Goal: Find specific page/section: Find specific page/section

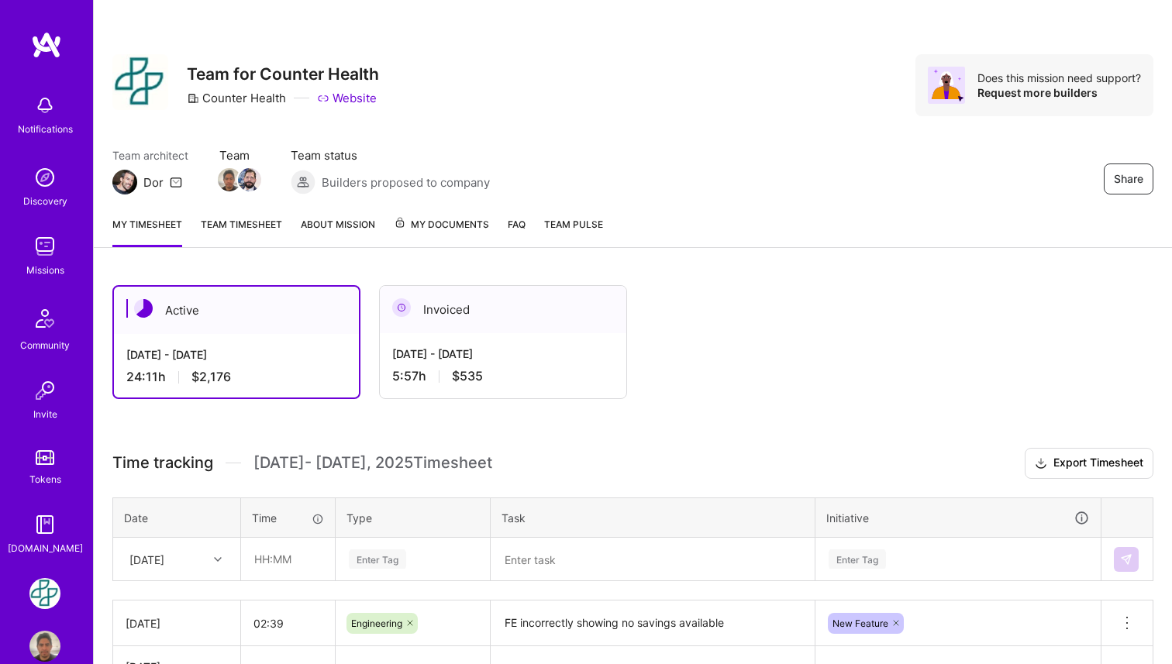
click at [450, 219] on span "My Documents" at bounding box center [441, 224] width 95 height 17
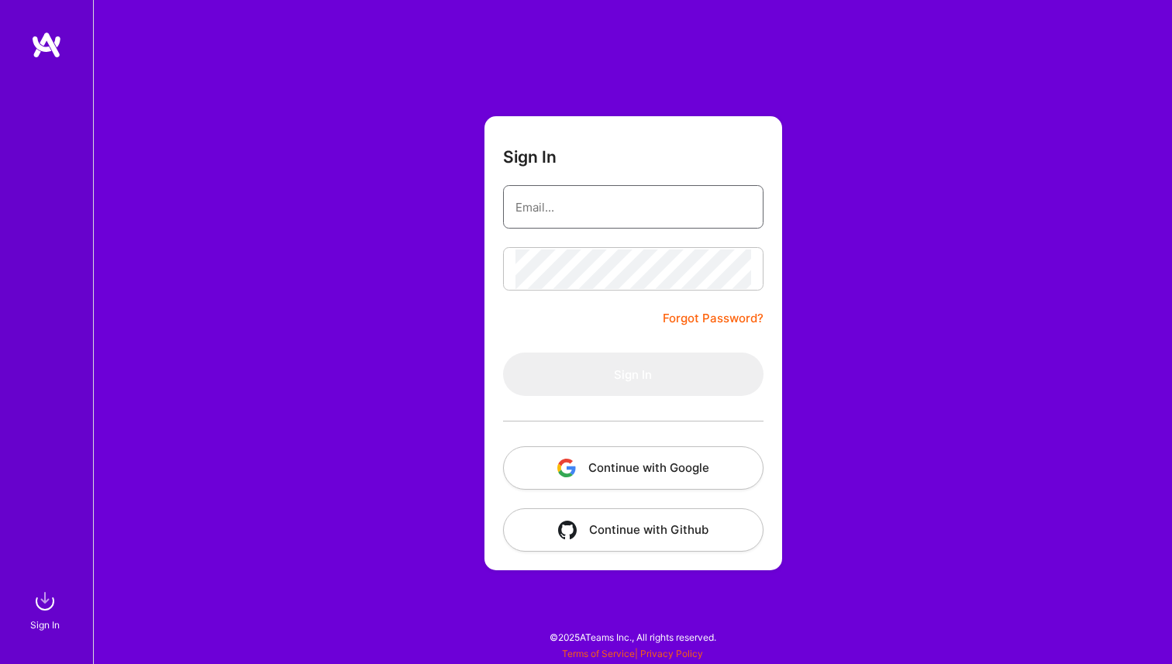
click at [643, 200] on input "email" at bounding box center [633, 208] width 236 height 40
type input "raul.ogh@gmail.com"
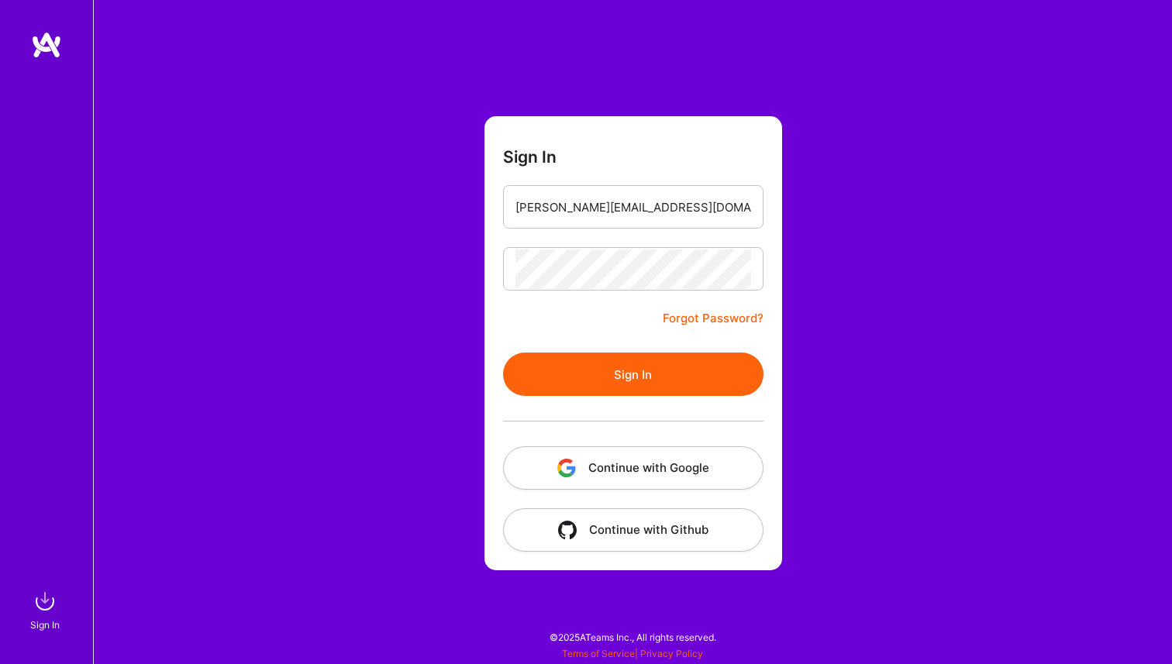
click at [647, 365] on button "Sign In" at bounding box center [633, 374] width 260 height 43
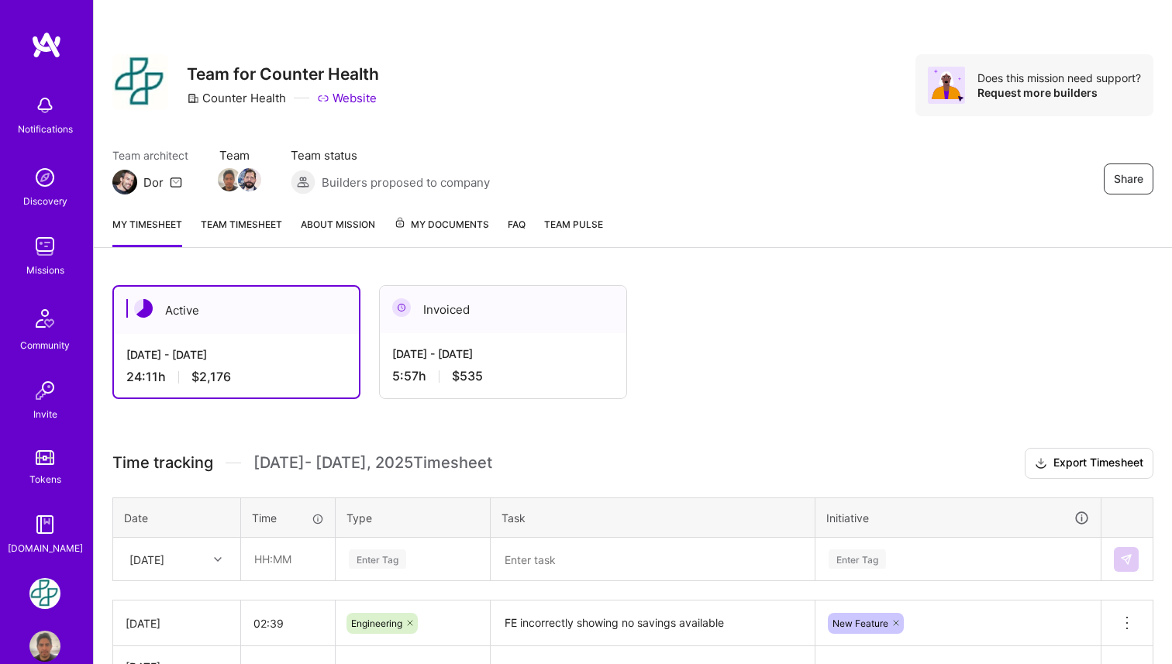
click at [450, 229] on span "My Documents" at bounding box center [441, 224] width 95 height 17
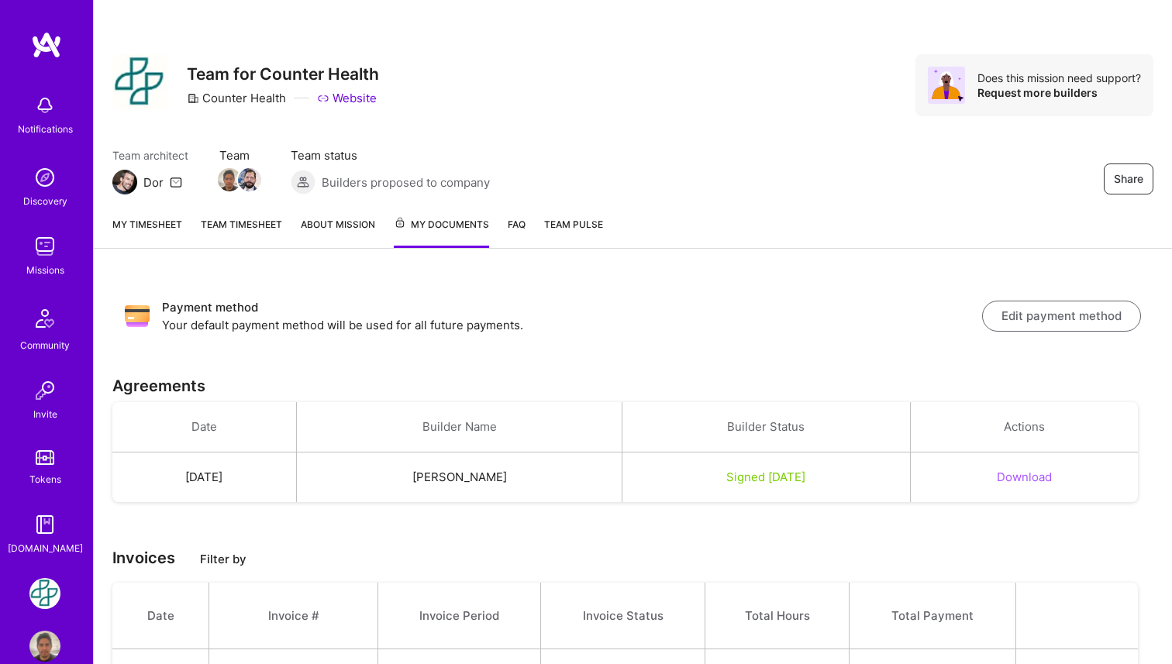
scroll to position [94, 0]
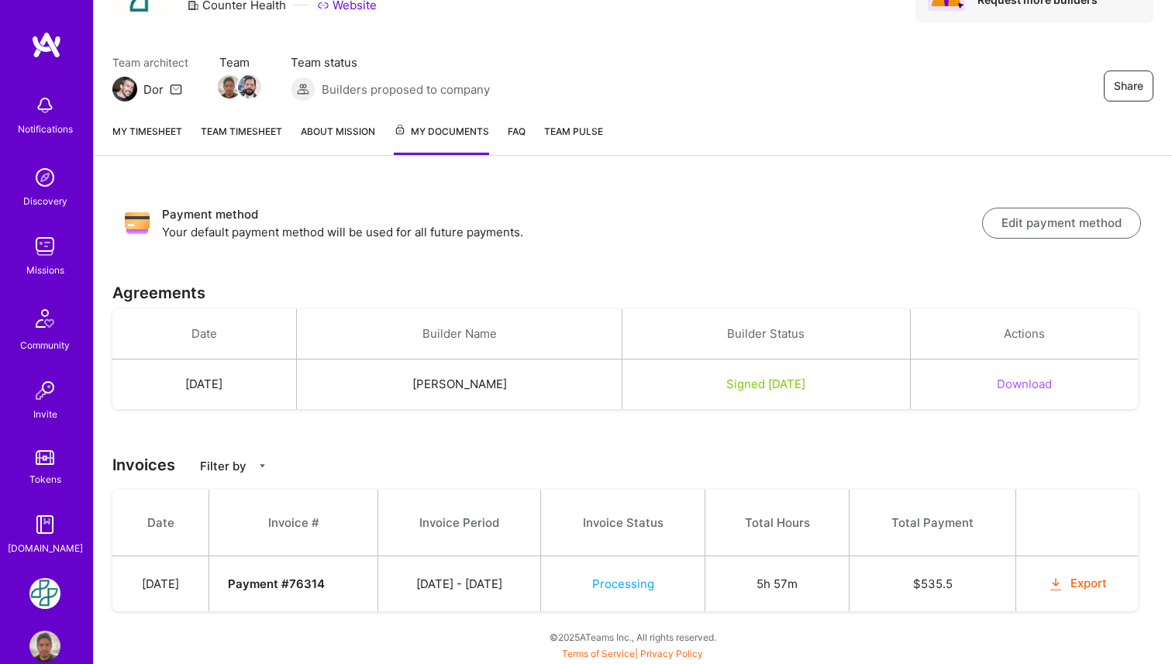
click at [1083, 580] on button "Export" at bounding box center [1077, 584] width 60 height 18
click at [220, 129] on link "Team timesheet" at bounding box center [241, 139] width 81 height 32
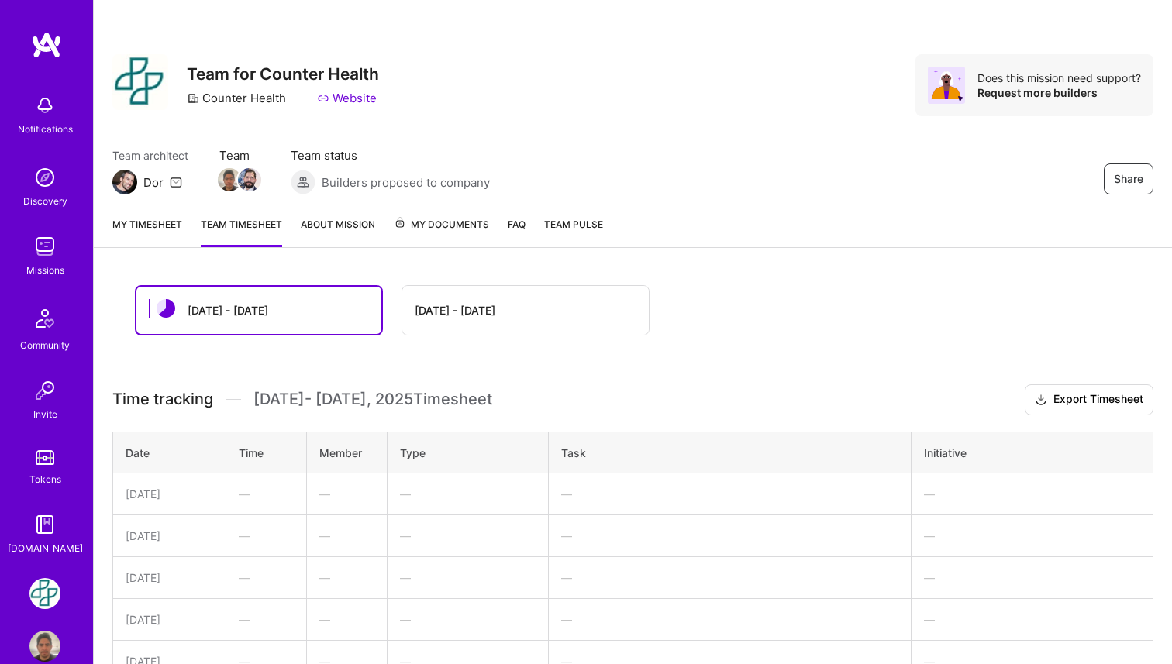
click at [146, 226] on link "My timesheet" at bounding box center [147, 231] width 70 height 31
